Goal: Contribute content: Contribute content

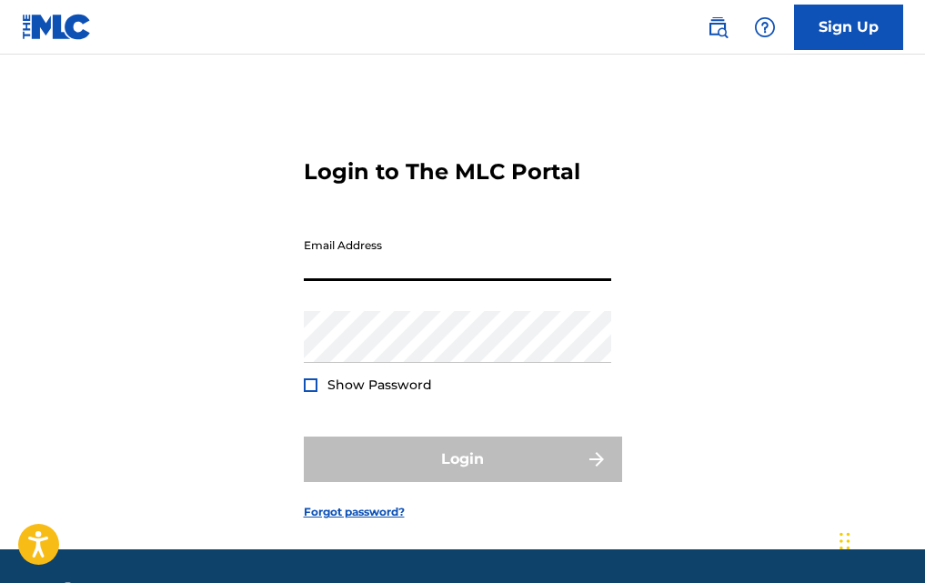
click at [351, 229] on input "Email Address" at bounding box center [458, 255] width 308 height 52
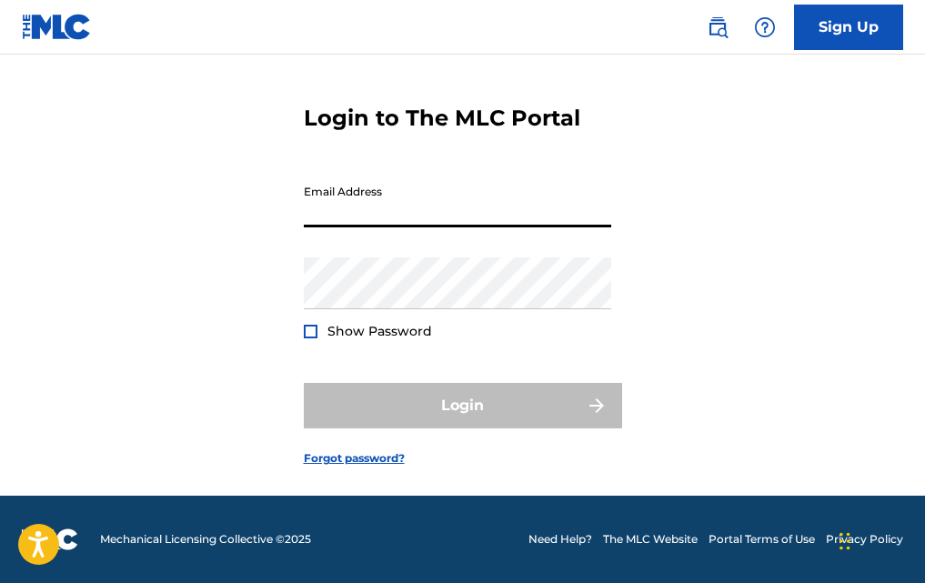
type input "[EMAIL_ADDRESS][DOMAIN_NAME]"
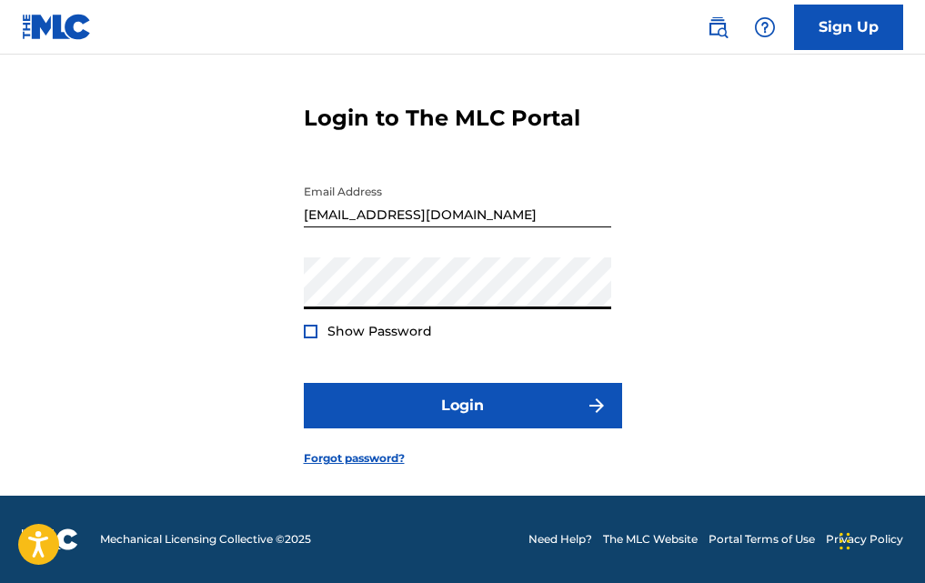
click at [309, 329] on div at bounding box center [311, 332] width 14 height 14
click at [309, 329] on img at bounding box center [311, 332] width 10 height 10
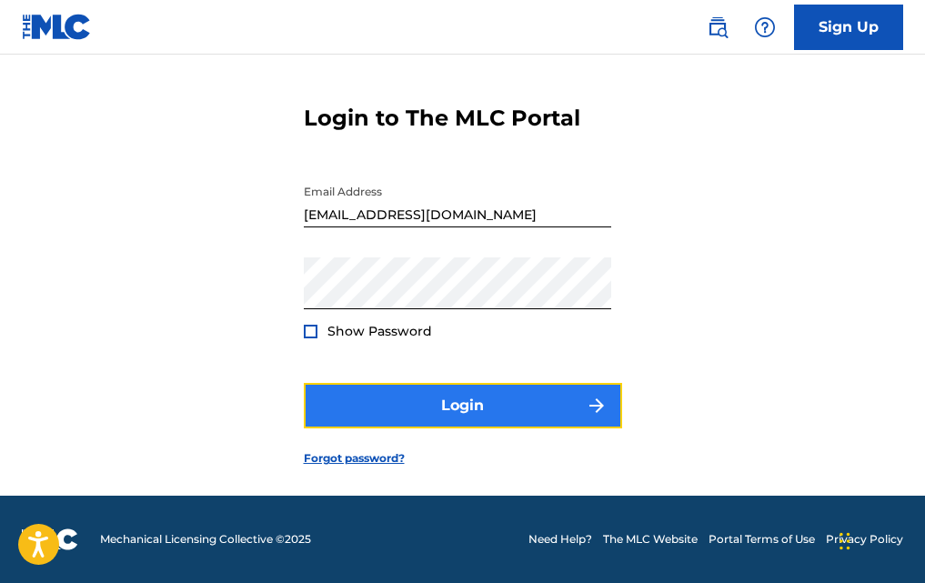
click at [440, 399] on button "Login" at bounding box center [463, 405] width 318 height 45
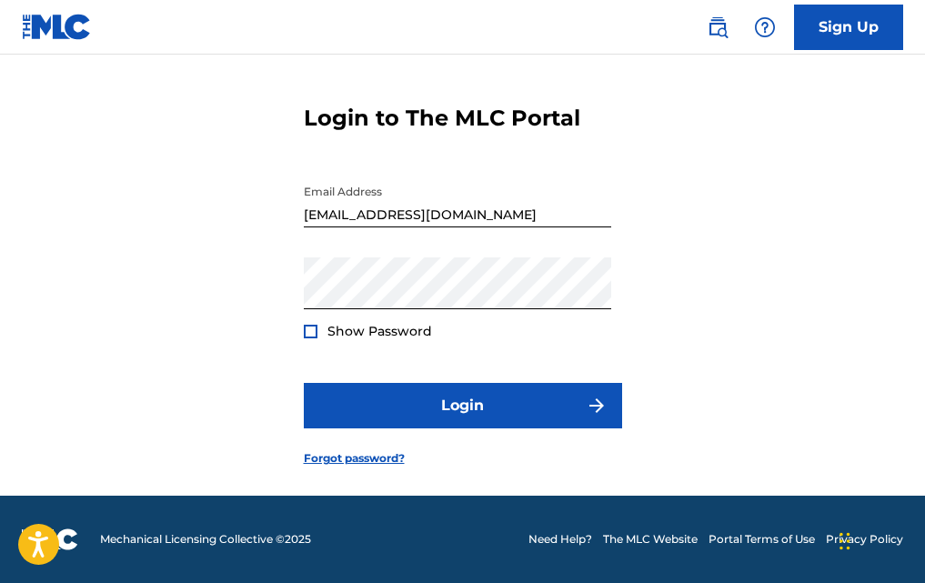
click at [319, 336] on div "Show Password" at bounding box center [368, 331] width 128 height 18
drag, startPoint x: 318, startPoint y: 334, endPoint x: 300, endPoint y: 331, distance: 18.4
click at [318, 334] on div "Show Password" at bounding box center [368, 331] width 128 height 18
click at [307, 331] on div at bounding box center [311, 332] width 14 height 14
click at [304, 383] on button "Login" at bounding box center [463, 405] width 318 height 45
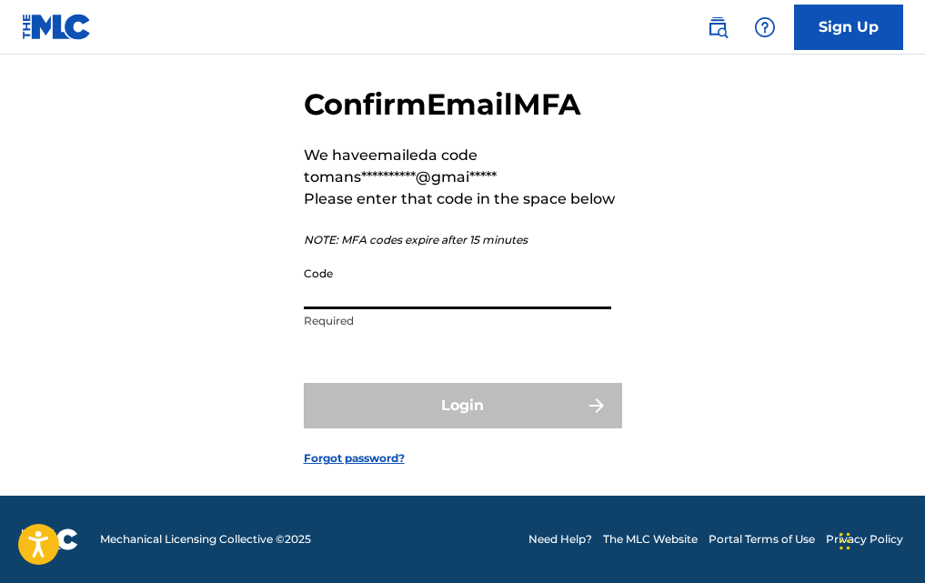
click at [357, 309] on input "Code" at bounding box center [458, 284] width 308 height 52
paste input "326452"
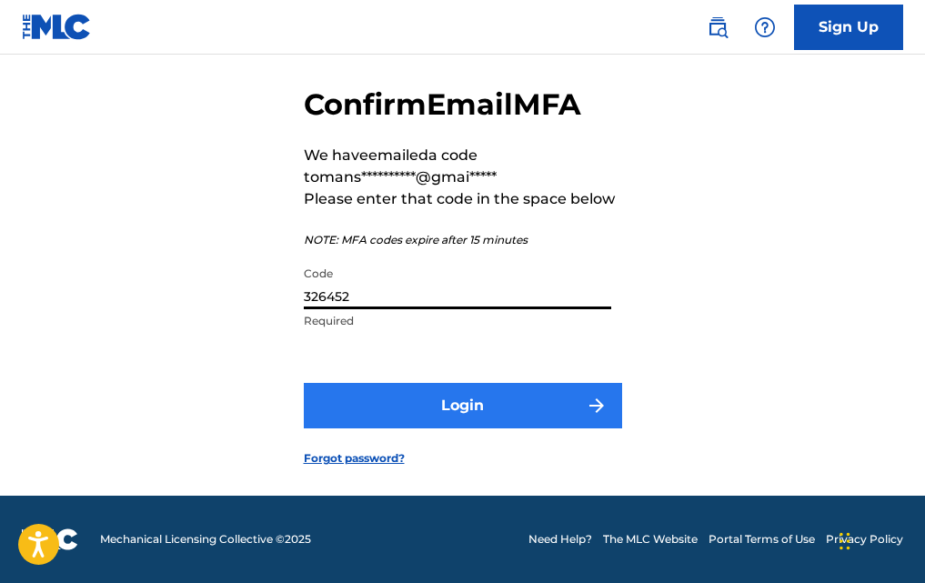
scroll to position [117, 0]
type input "326452"
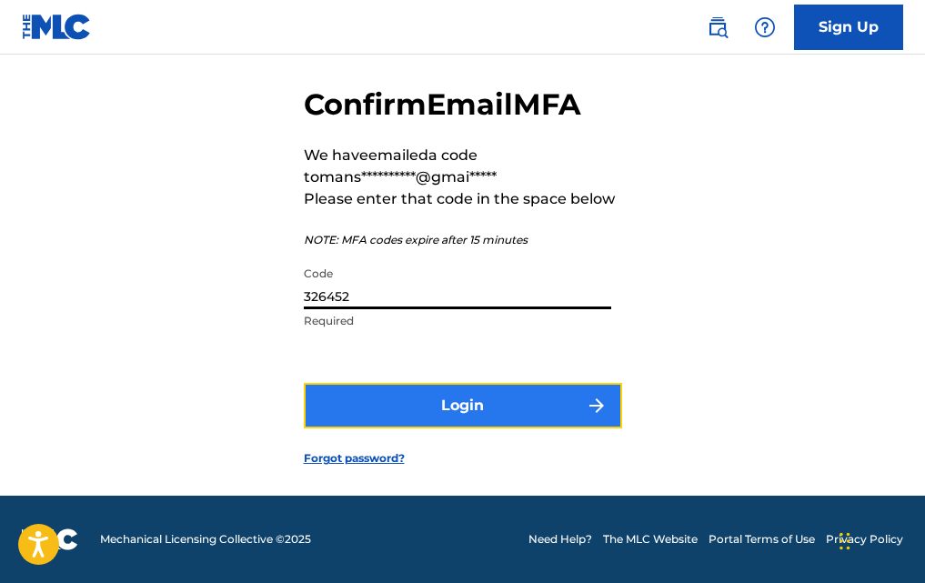
click at [460, 411] on button "Login" at bounding box center [463, 405] width 318 height 45
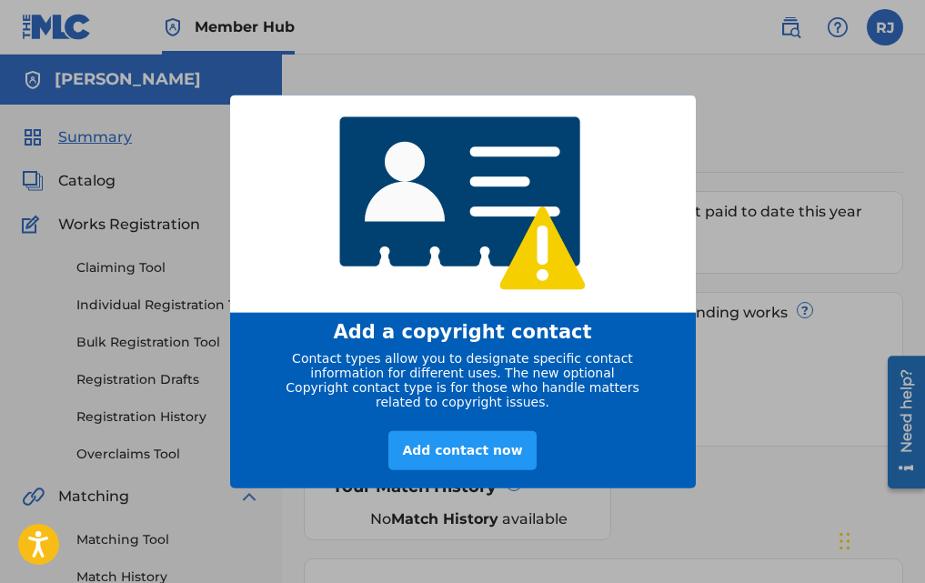
scroll to position [364, 0]
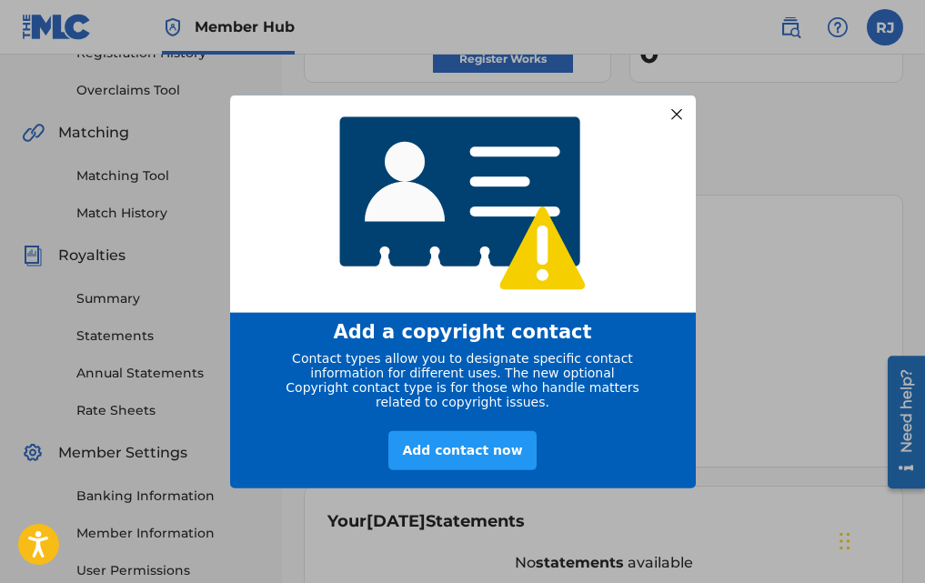
click at [679, 116] on div at bounding box center [676, 114] width 24 height 24
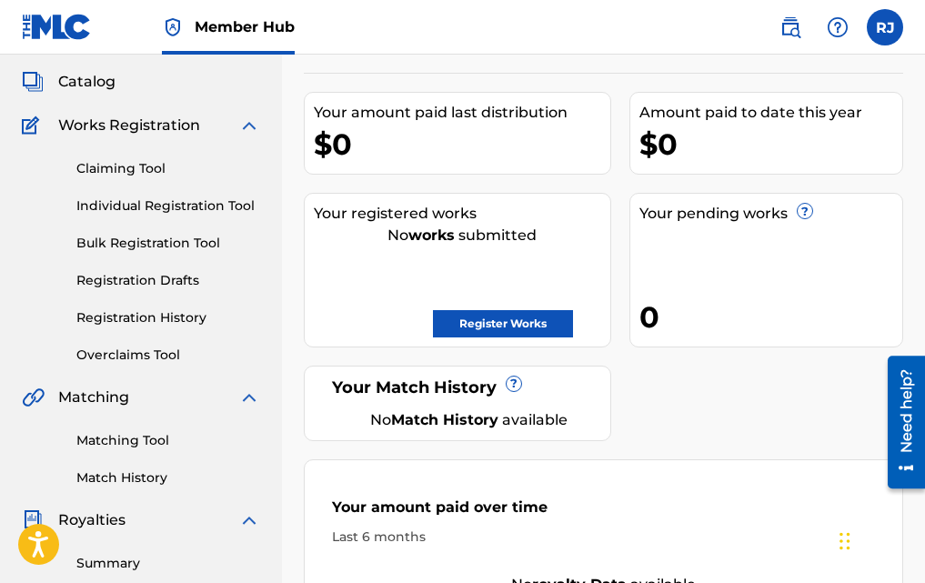
scroll to position [0, 0]
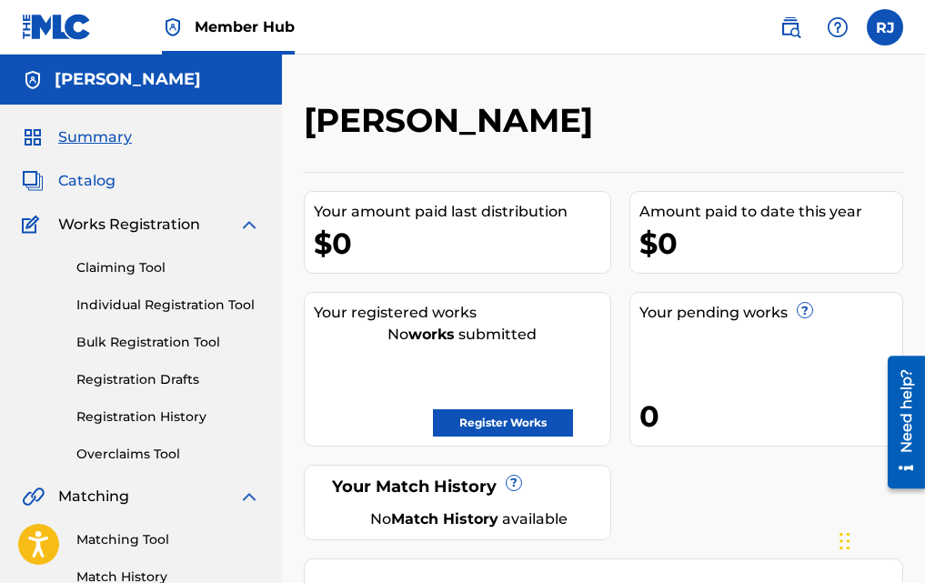
click at [72, 174] on span "Catalog" at bounding box center [86, 181] width 57 height 22
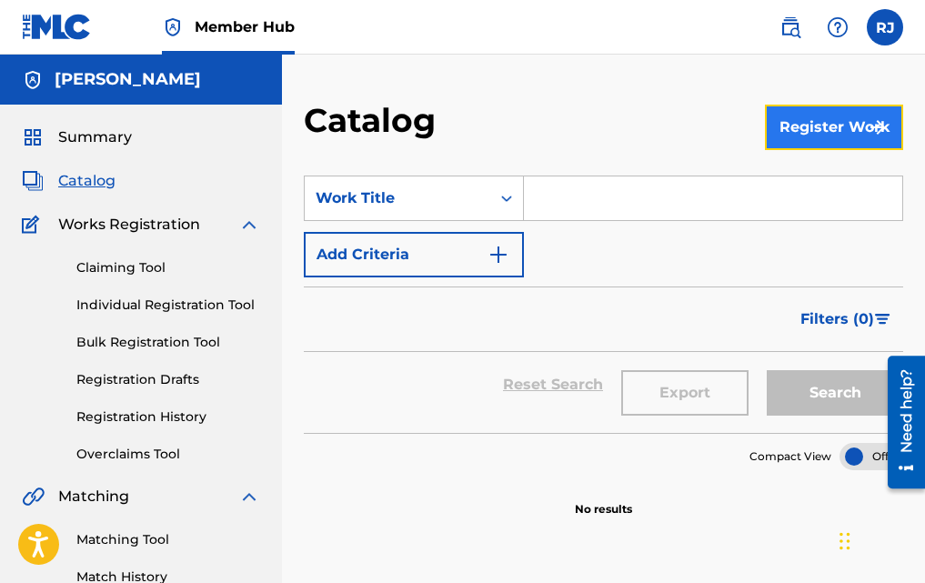
click at [816, 125] on button "Register Work" at bounding box center [834, 127] width 138 height 45
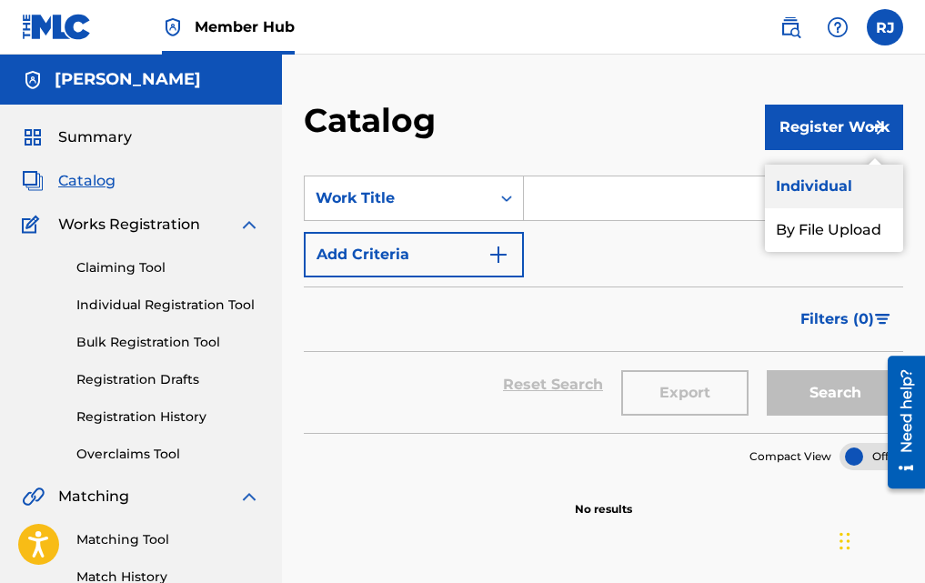
click at [813, 191] on link "Individual" at bounding box center [834, 187] width 138 height 44
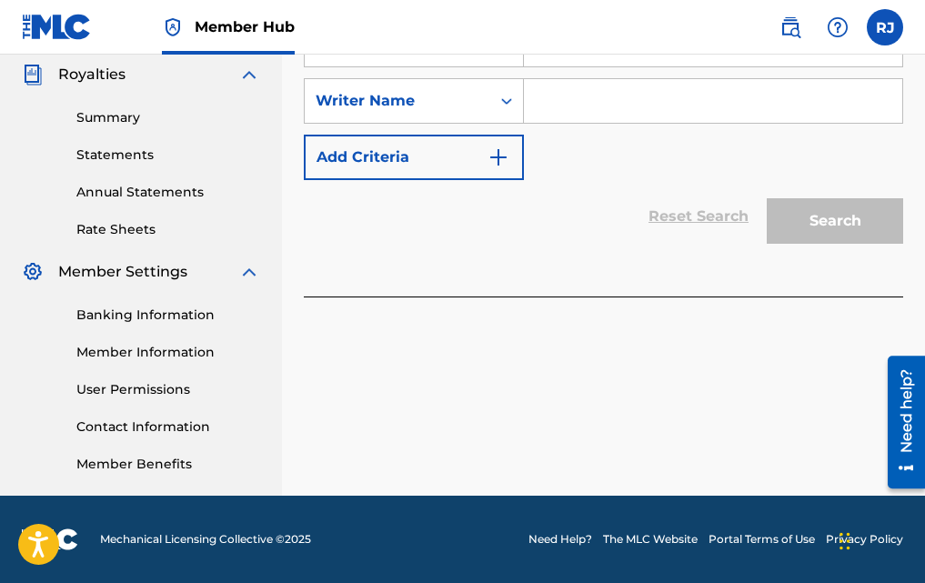
scroll to position [272, 0]
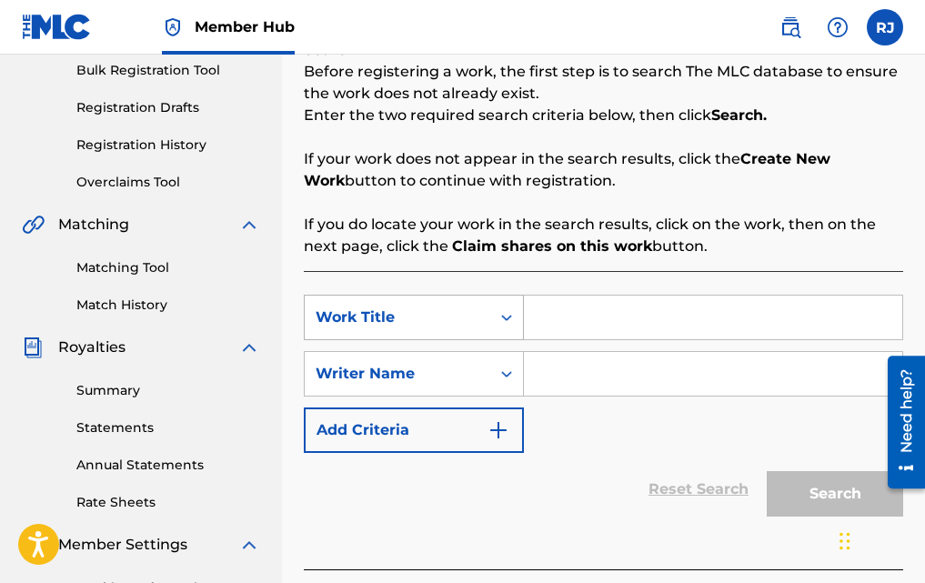
click at [501, 321] on icon "Search Form" at bounding box center [507, 317] width 18 height 18
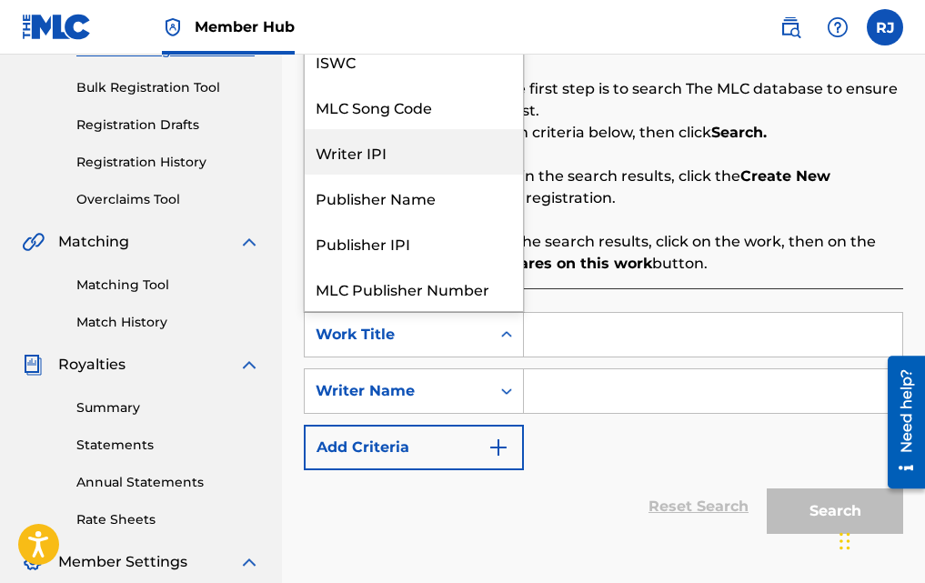
scroll to position [288, 0]
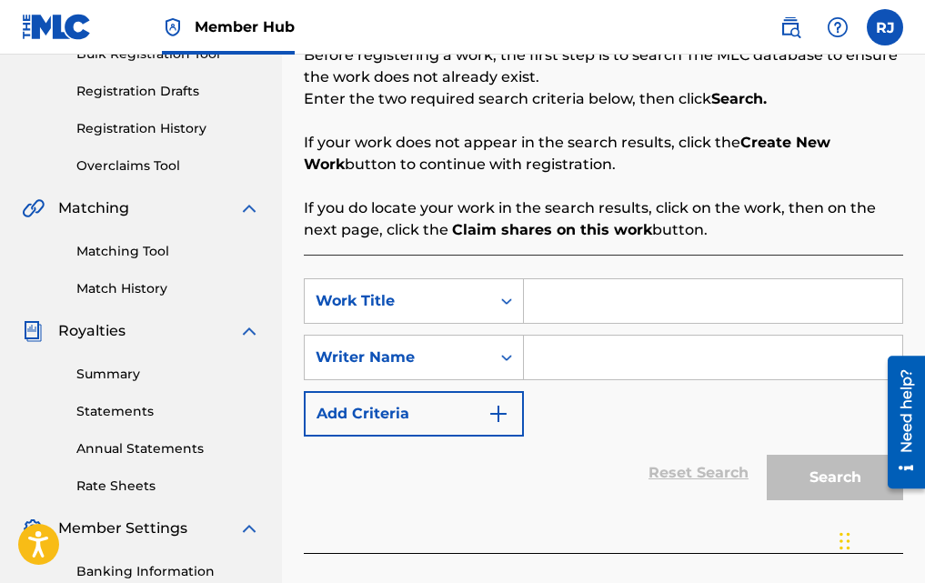
click at [579, 303] on input "Search Form" at bounding box center [713, 301] width 379 height 44
paste input "Beautiful Soul ([PERSON_NAME] Tribute)"
type input "Beautiful Soul ([PERSON_NAME] Tribute)"
click at [574, 361] on input "Search Form" at bounding box center [713, 358] width 379 height 44
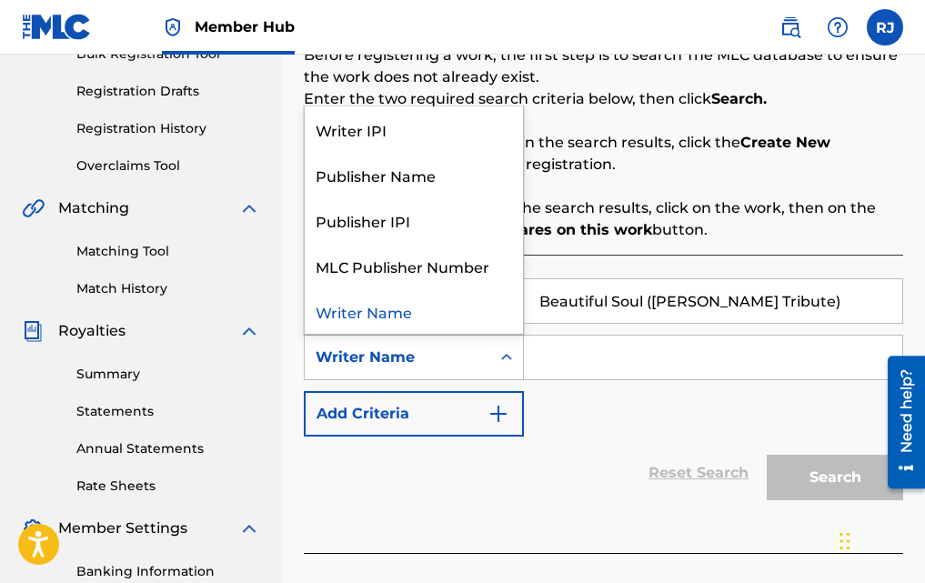
click at [500, 361] on icon "Search Form" at bounding box center [507, 358] width 18 height 18
click at [587, 361] on input "Search Form" at bounding box center [713, 358] width 379 height 44
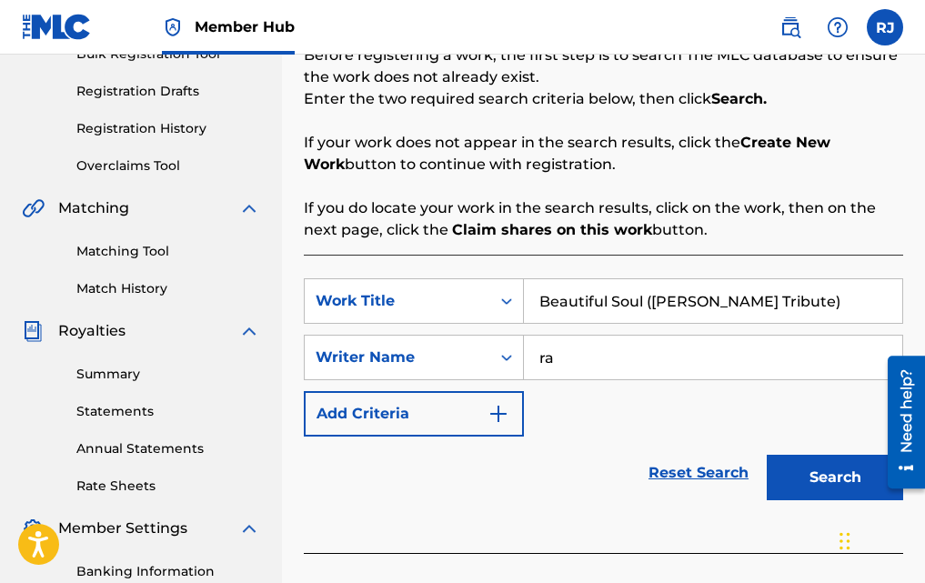
type input "r"
type input "[PERSON_NAME]"
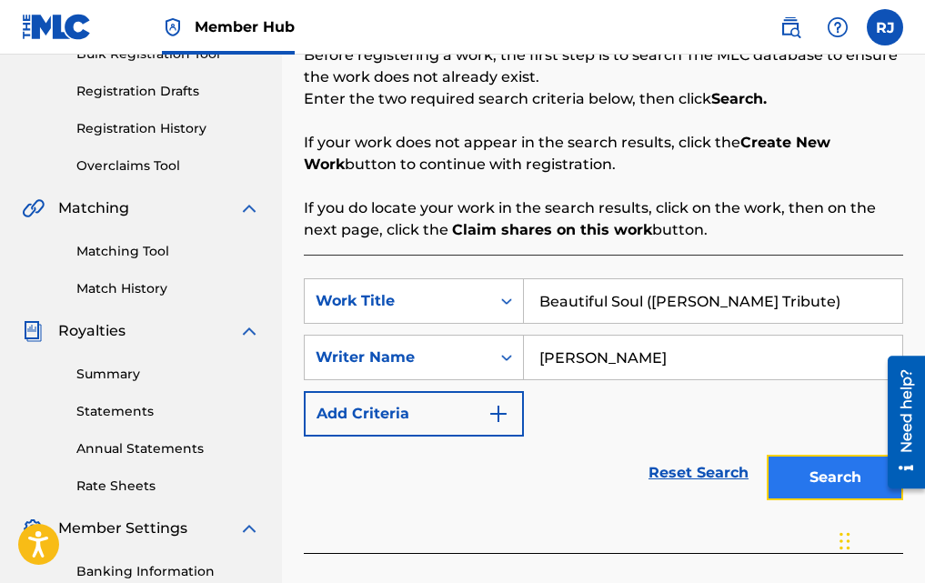
click at [803, 478] on button "Search" at bounding box center [835, 477] width 136 height 45
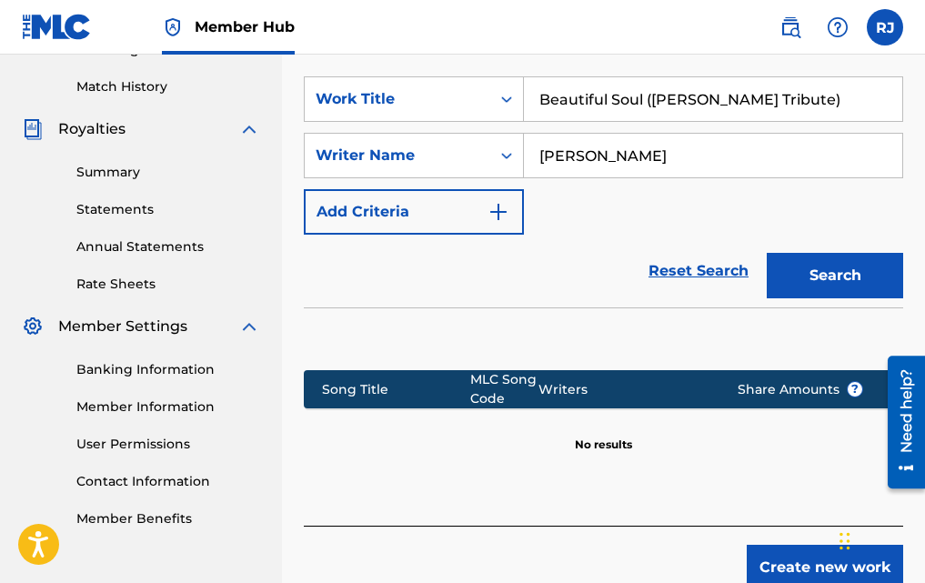
scroll to position [408, 0]
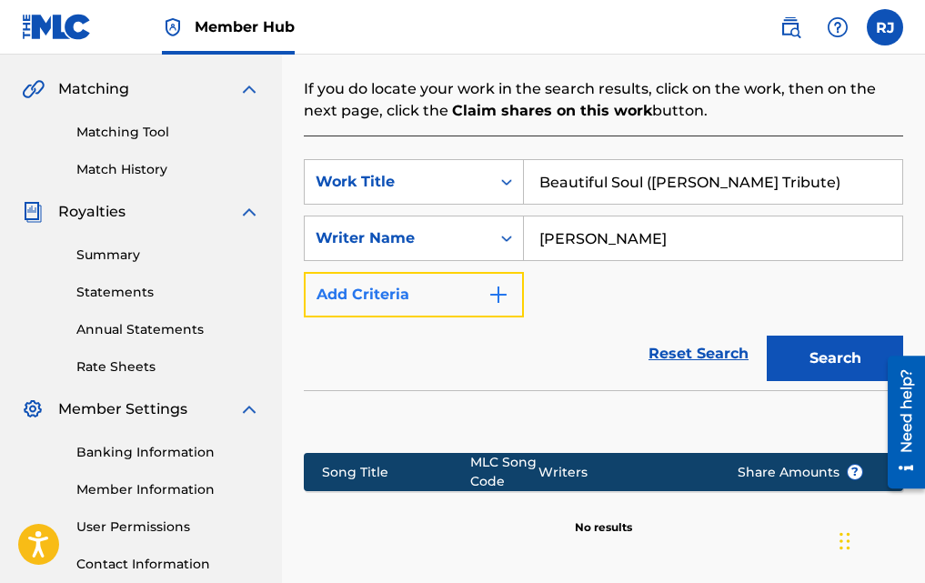
click at [500, 300] on img "Search Form" at bounding box center [499, 295] width 22 height 22
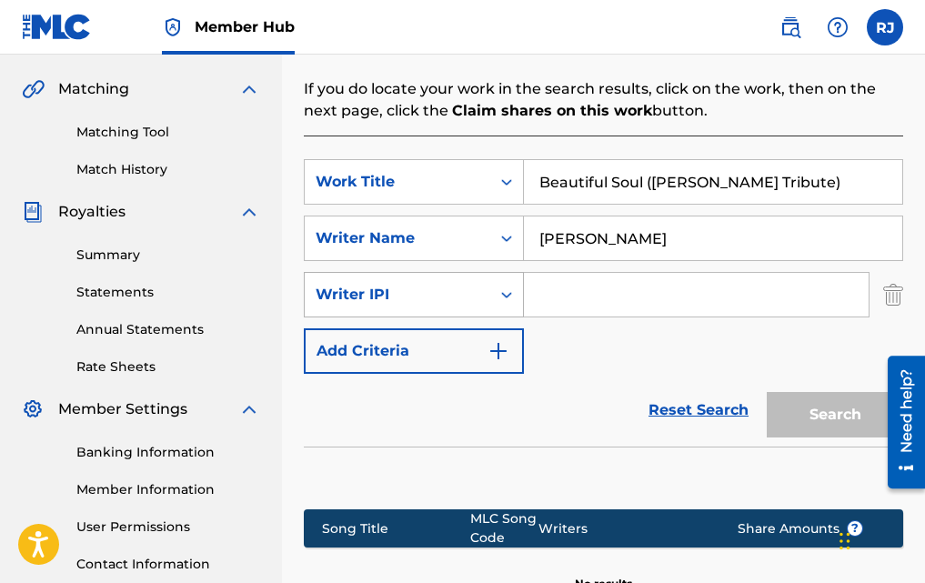
click at [508, 298] on icon "Search Form" at bounding box center [507, 295] width 18 height 18
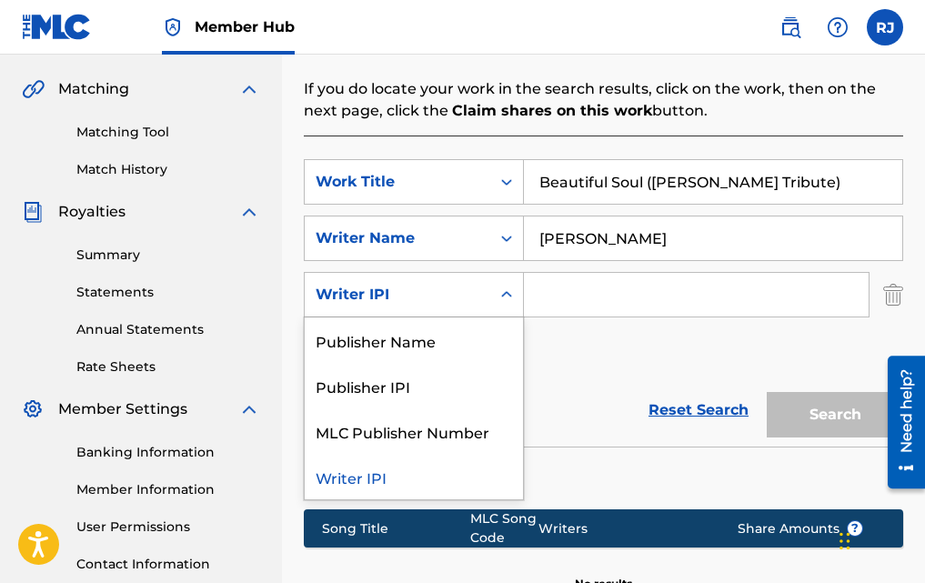
click at [508, 298] on icon "Search Form" at bounding box center [507, 295] width 18 height 18
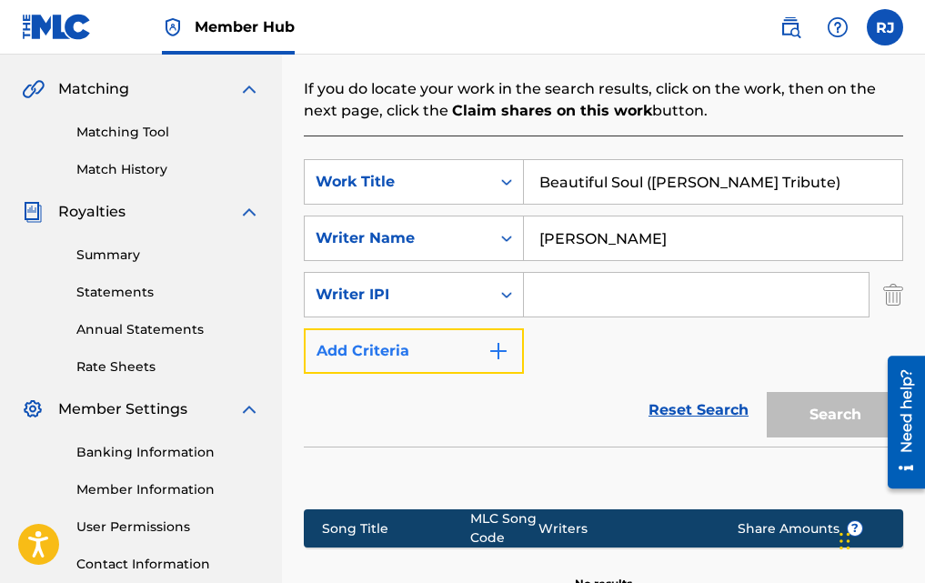
click at [494, 360] on img "Search Form" at bounding box center [499, 351] width 22 height 22
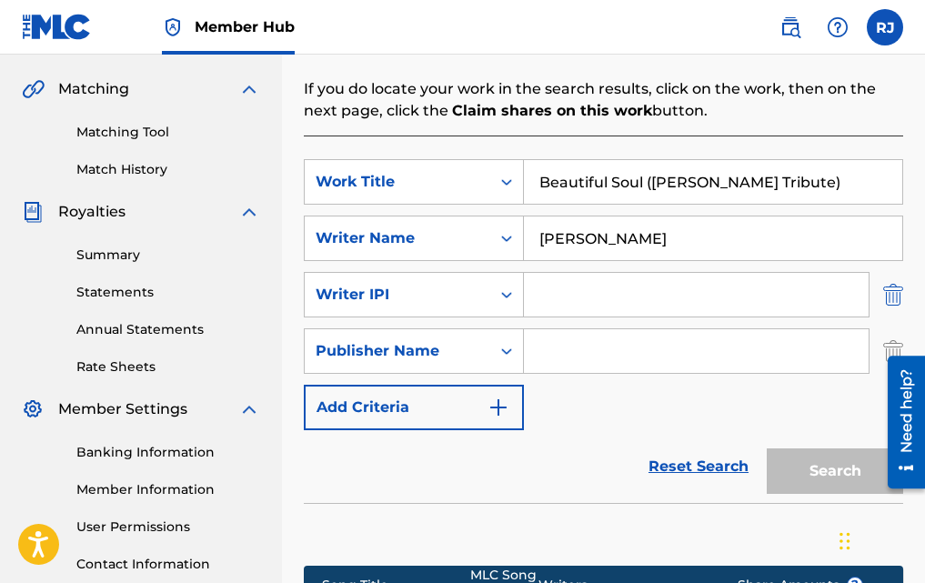
click at [896, 301] on img "Search Form" at bounding box center [894, 294] width 20 height 45
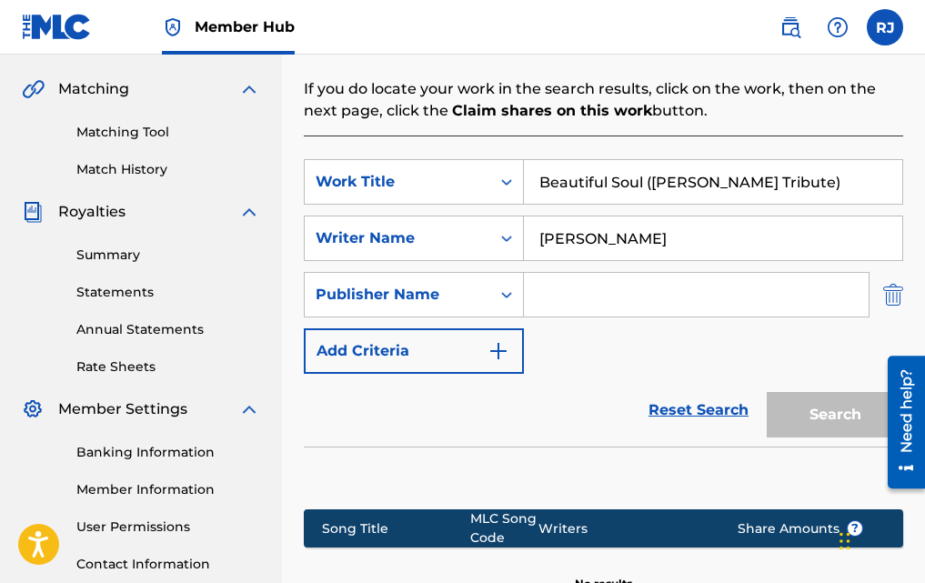
click at [891, 306] on img "Search Form" at bounding box center [894, 294] width 20 height 45
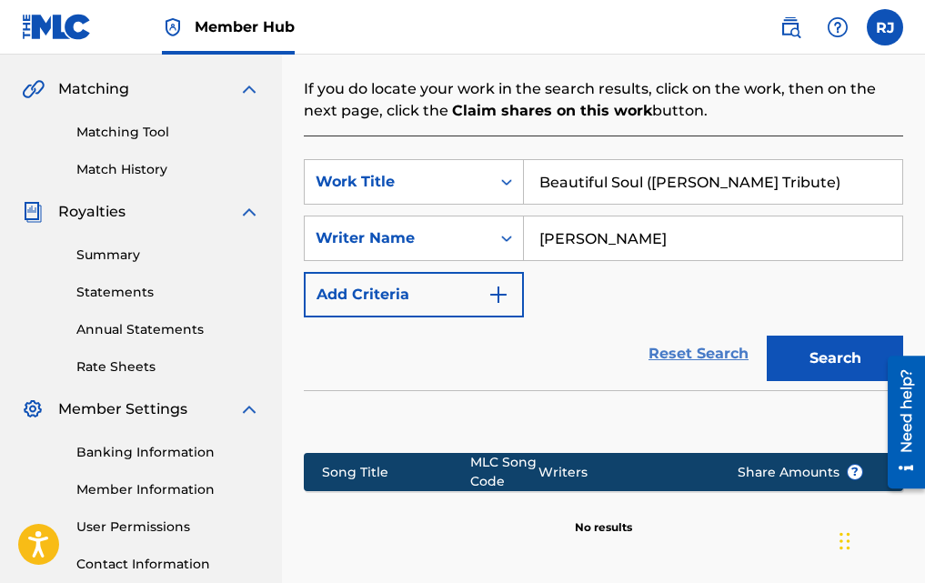
click at [697, 359] on link "Reset Search" at bounding box center [699, 354] width 118 height 40
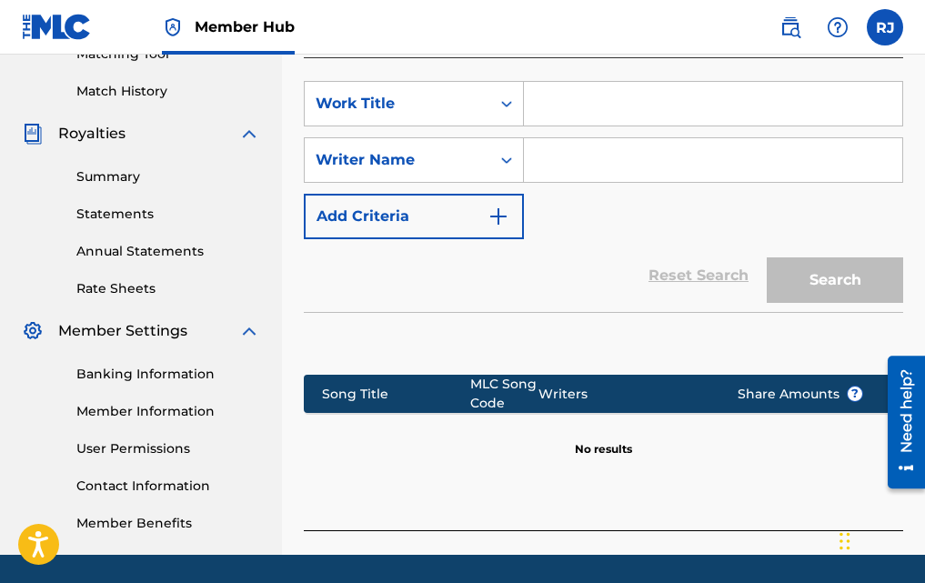
scroll to position [454, 0]
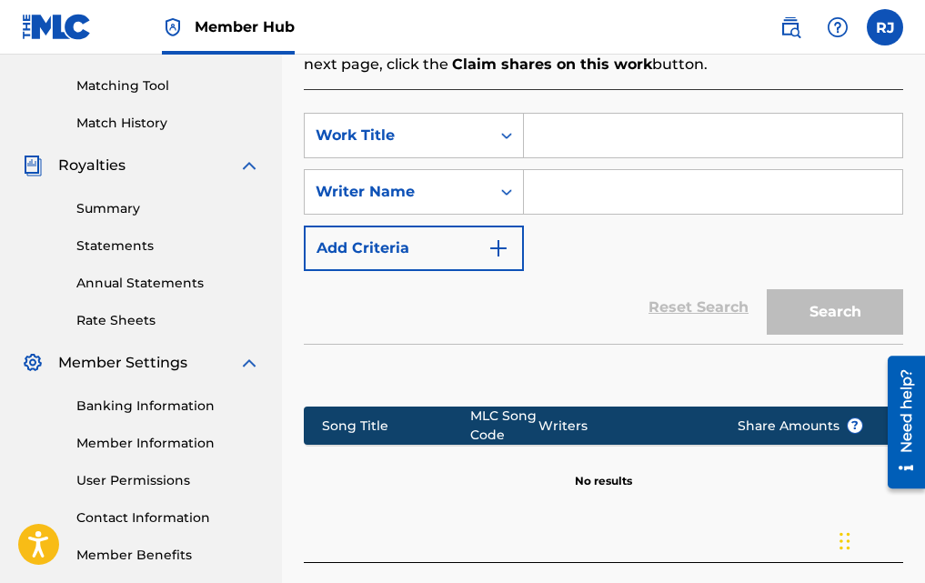
click at [570, 147] on input "Search Form" at bounding box center [713, 136] width 379 height 44
click at [551, 133] on input "Search Form" at bounding box center [713, 136] width 379 height 44
paste input "Beautiful Soul ([PERSON_NAME] Tribute)"
type input "Beautiful Soul ([PERSON_NAME] Tribute)"
click at [578, 184] on input "Search Form" at bounding box center [713, 192] width 379 height 44
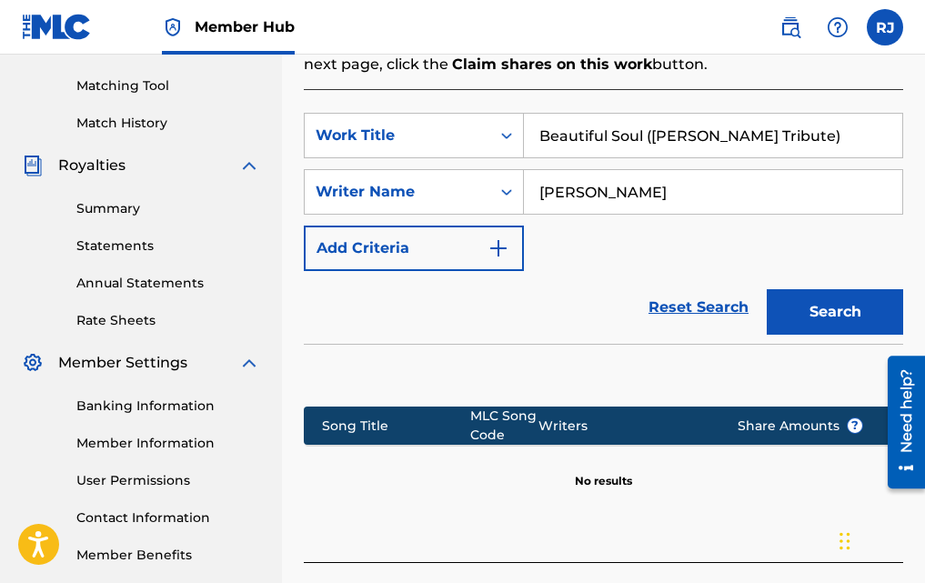
type input "[PERSON_NAME]"
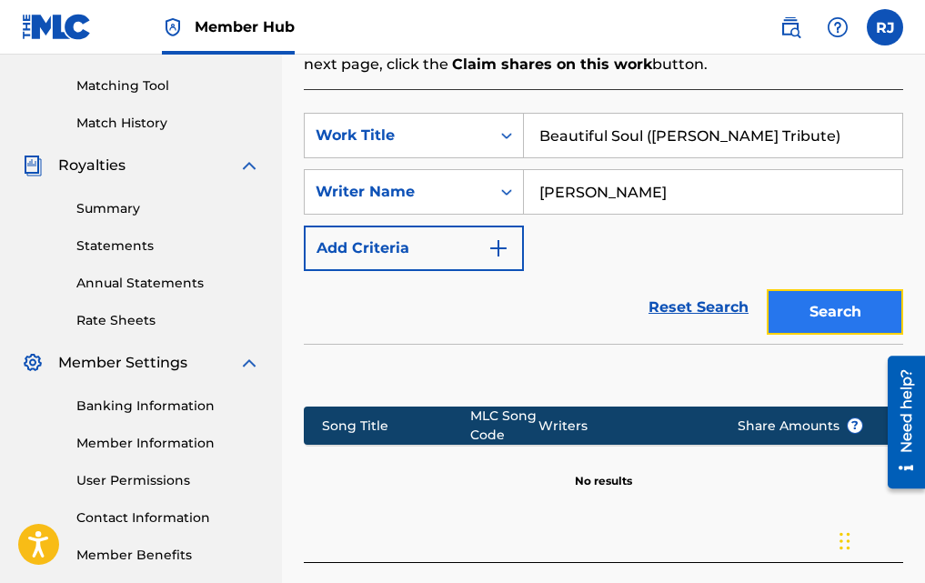
click at [812, 314] on button "Search" at bounding box center [835, 311] width 136 height 45
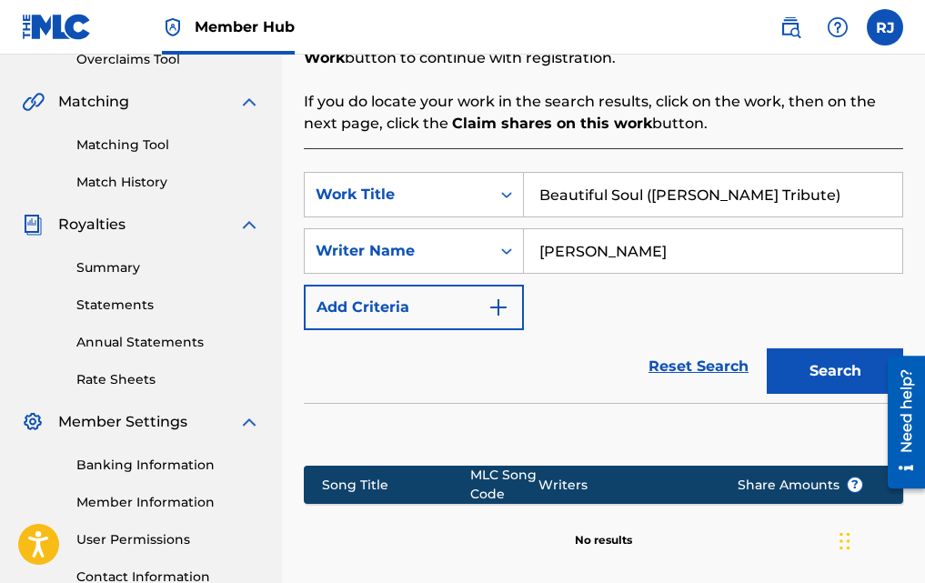
scroll to position [226, 0]
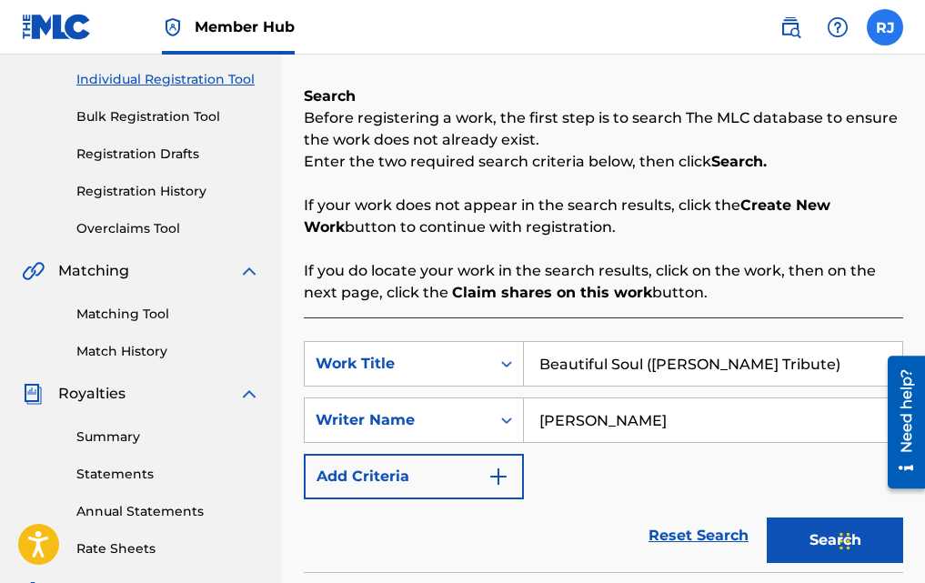
click at [895, 31] on label at bounding box center [885, 27] width 36 height 36
click at [885, 27] on input "[PERSON_NAME] [PERSON_NAME] [EMAIL_ADDRESS][DOMAIN_NAME] Notification Preferenc…" at bounding box center [885, 27] width 0 height 0
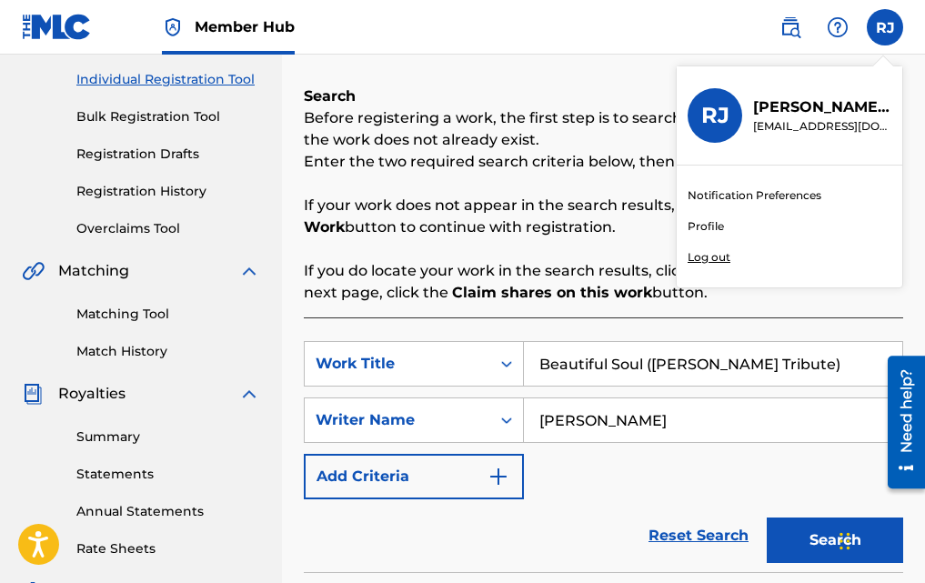
click at [715, 258] on p "Log out" at bounding box center [709, 257] width 43 height 16
click at [885, 27] on input "[PERSON_NAME] [PERSON_NAME] [EMAIL_ADDRESS][DOMAIN_NAME] Notification Preferenc…" at bounding box center [885, 27] width 0 height 0
